Goal: Navigation & Orientation: Find specific page/section

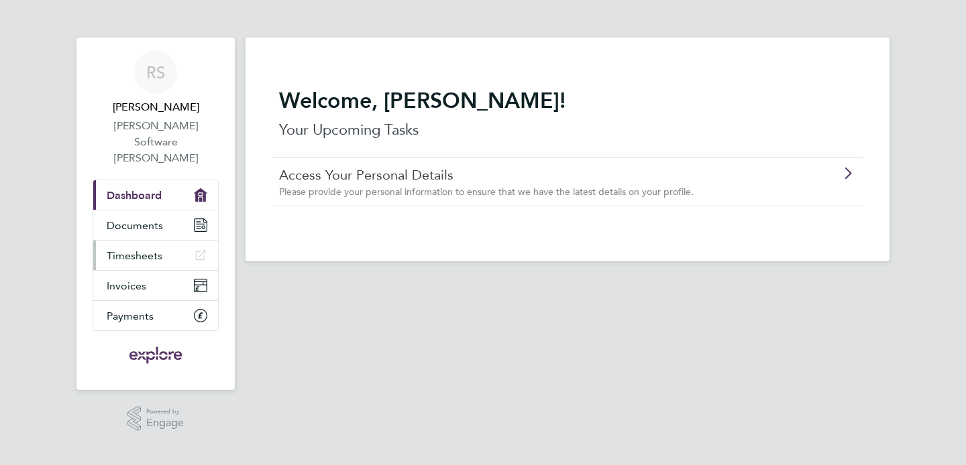
click at [152, 249] on span "Timesheets" at bounding box center [135, 255] width 56 height 13
click at [124, 280] on span "Invoices" at bounding box center [127, 286] width 40 height 13
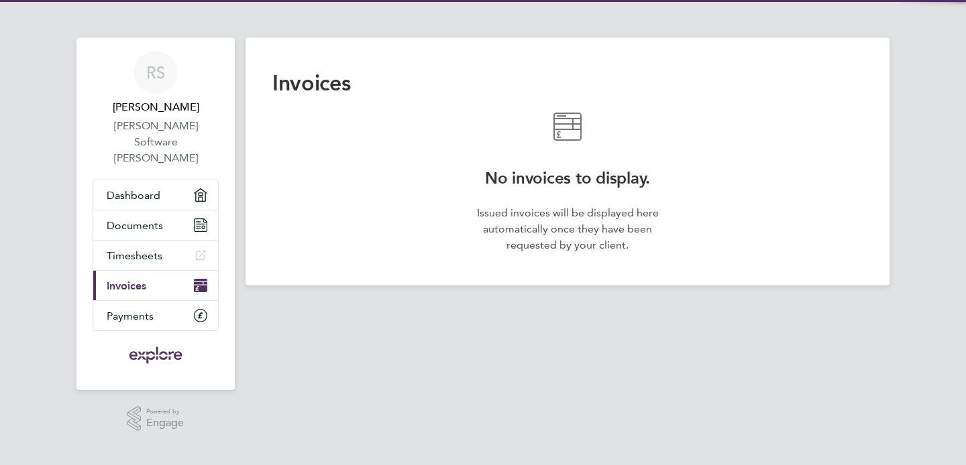
click at [121, 331] on app-nav-logo "Main navigation" at bounding box center [156, 355] width 126 height 48
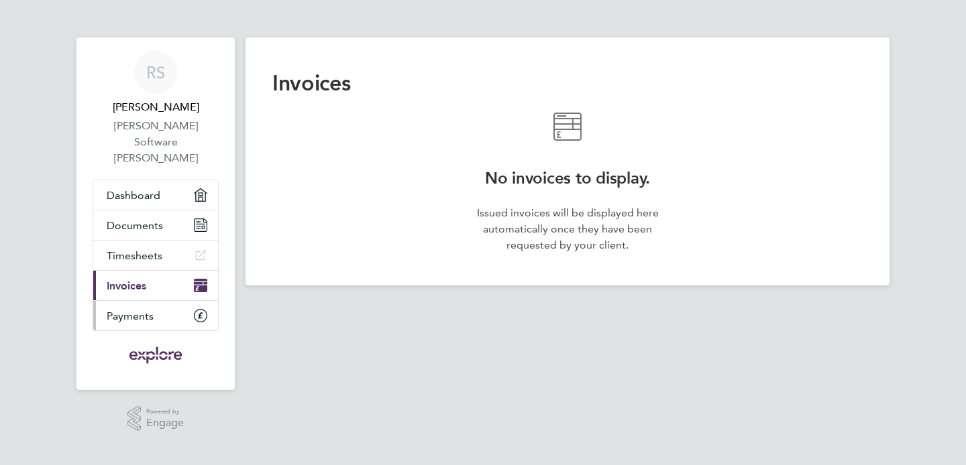
click at [129, 310] on span "Payments" at bounding box center [130, 316] width 47 height 13
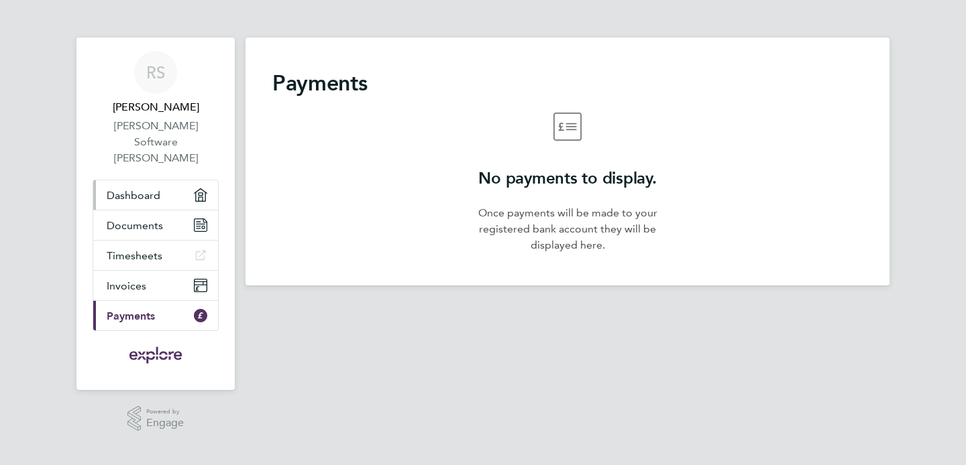
click at [139, 180] on link "Dashboard" at bounding box center [155, 195] width 125 height 30
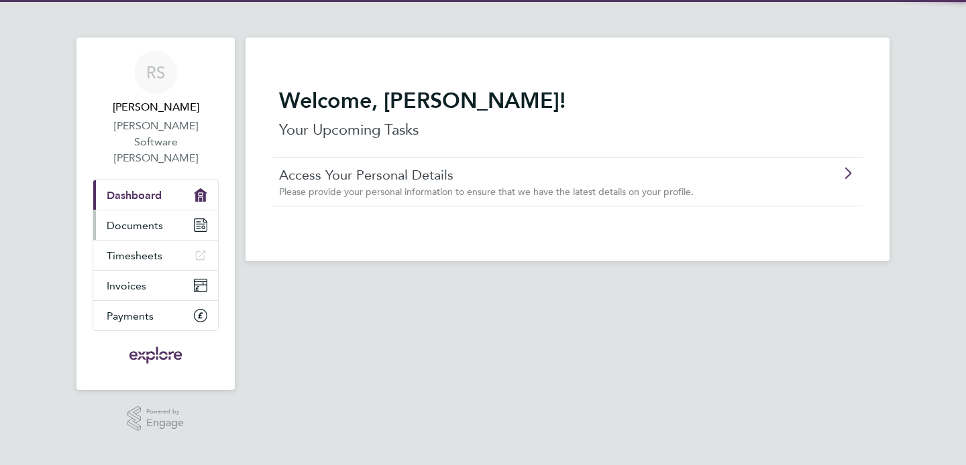
click at [129, 219] on span "Documents" at bounding box center [135, 225] width 56 height 13
